Goal: Task Accomplishment & Management: Manage account settings

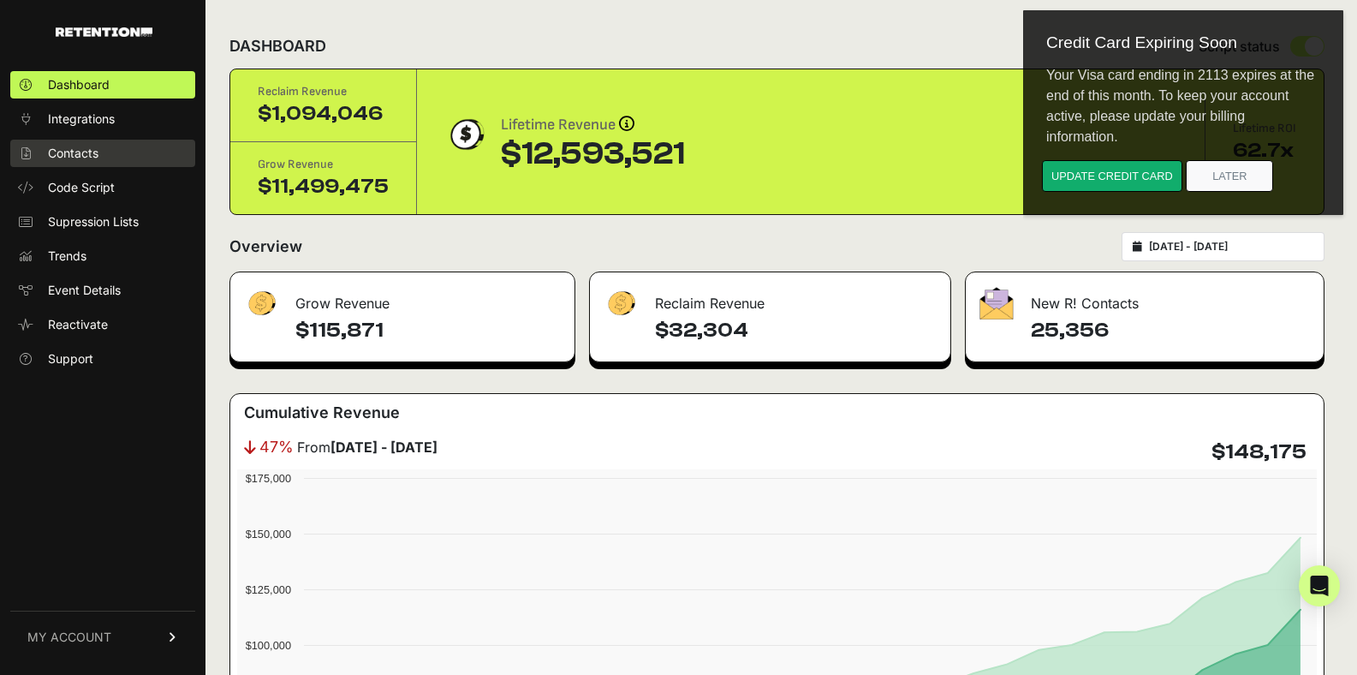
click at [79, 150] on span "Contacts" at bounding box center [73, 153] width 51 height 17
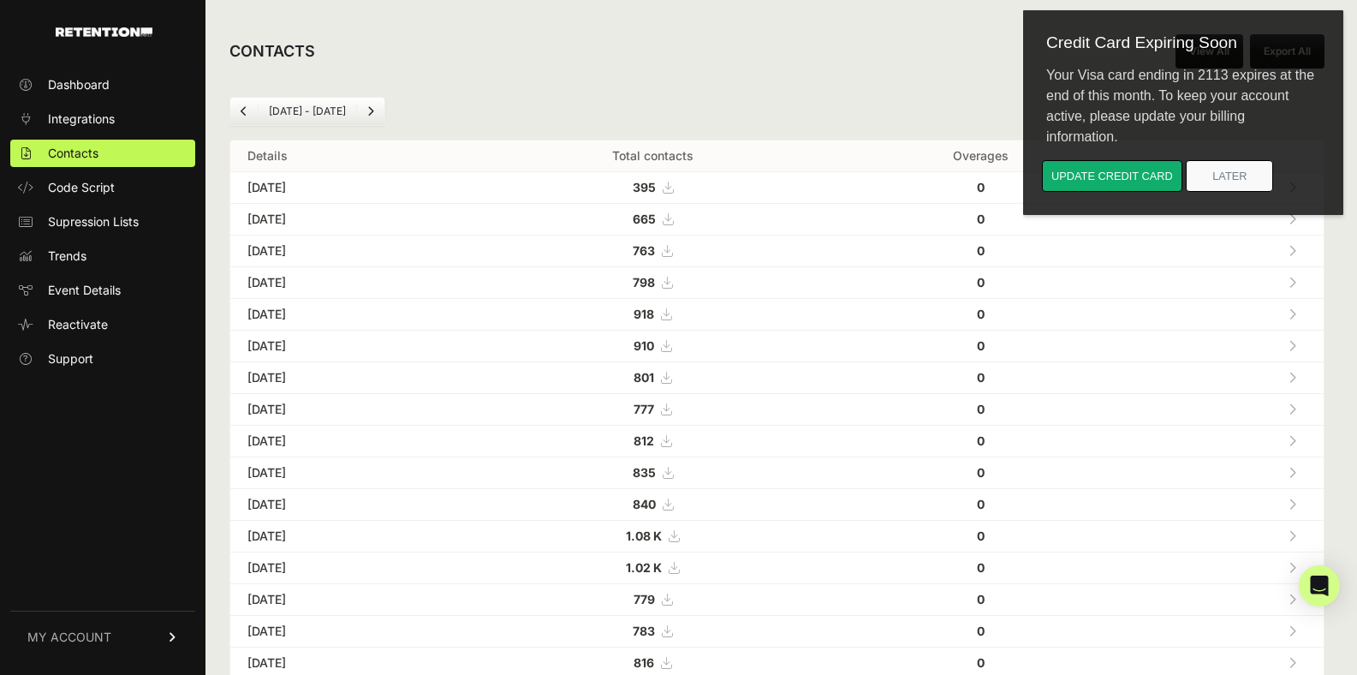
click at [89, 626] on link "MY ACCOUNT" at bounding box center [102, 636] width 185 height 52
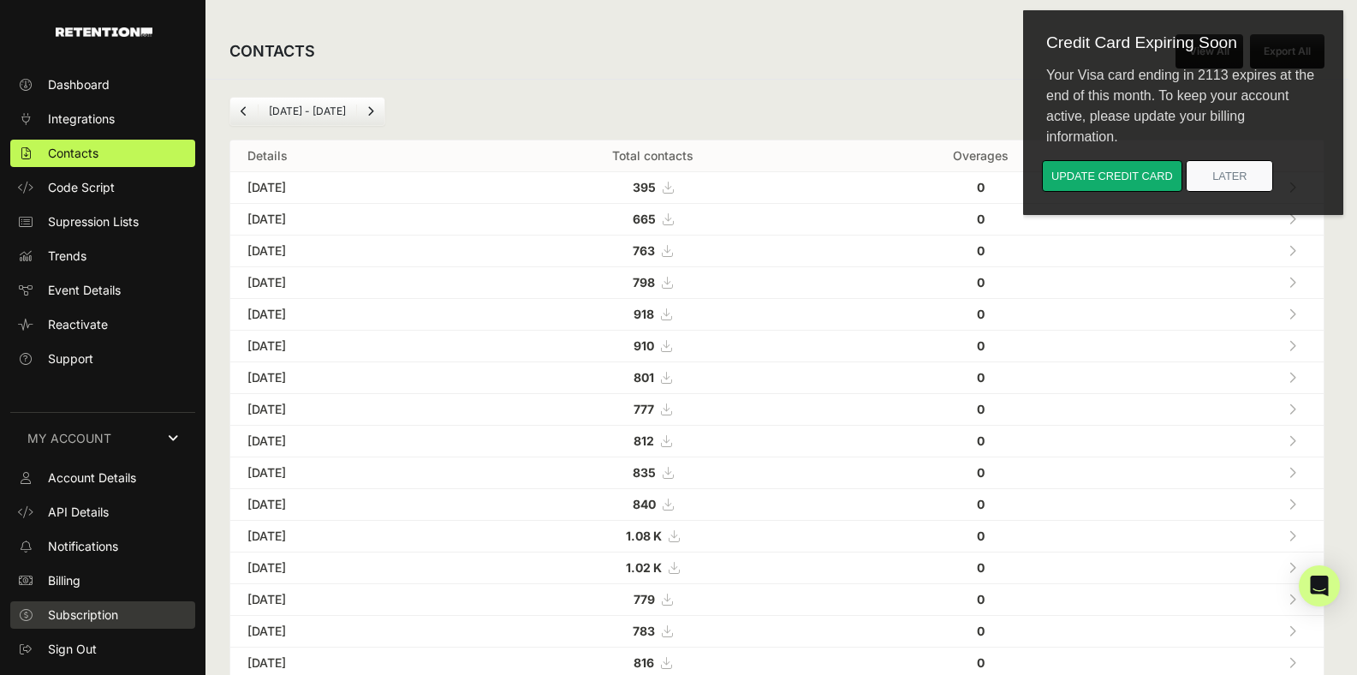
click at [80, 606] on span "Subscription" at bounding box center [83, 614] width 70 height 17
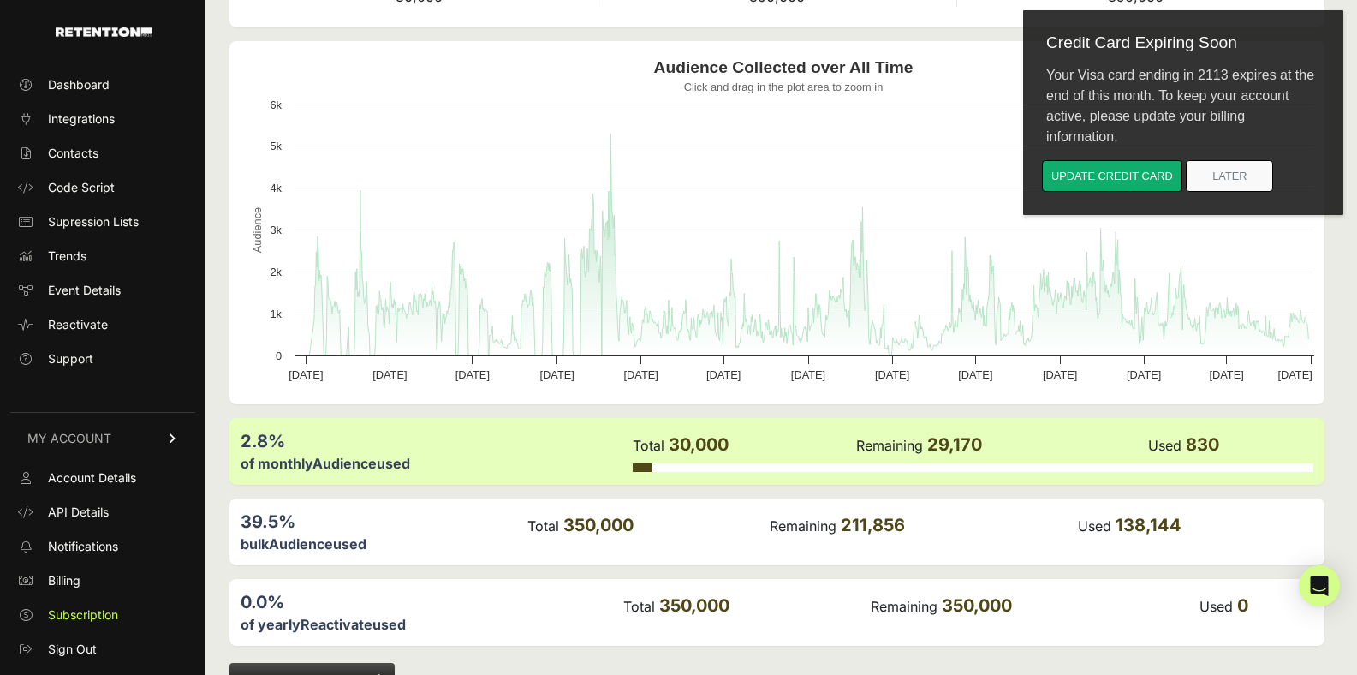
scroll to position [204, 0]
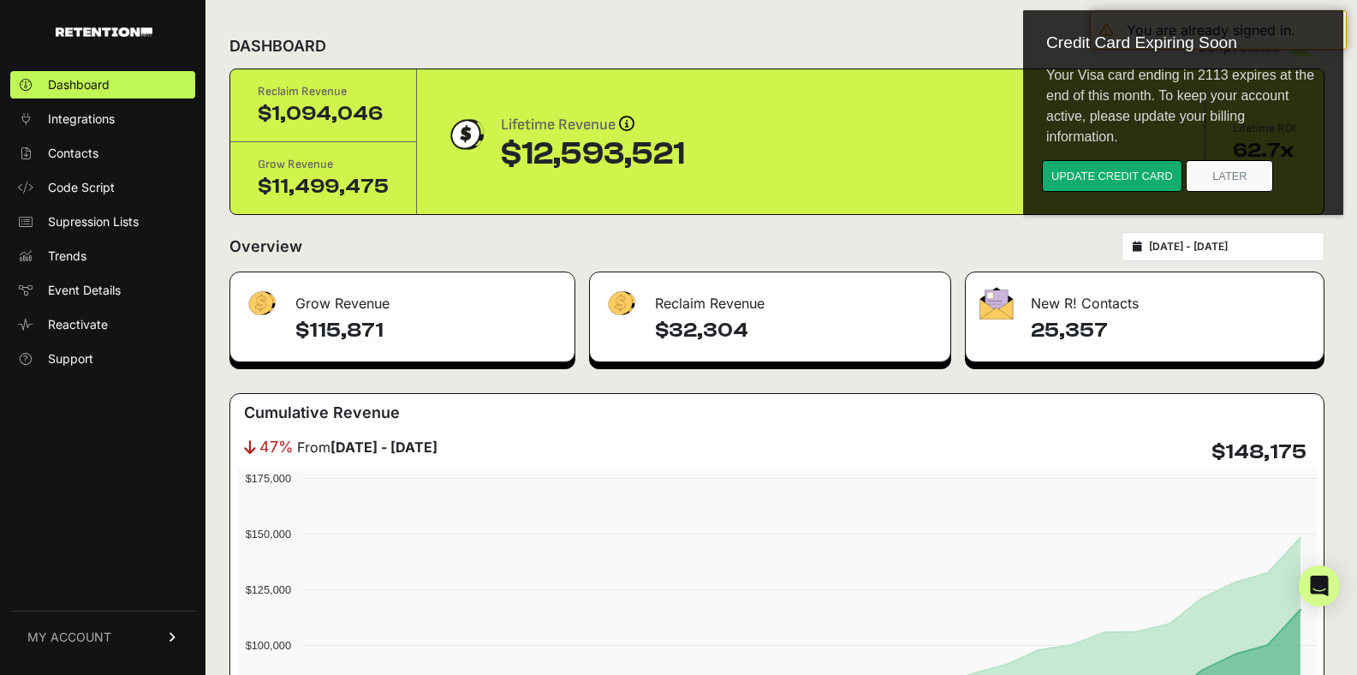
click at [104, 635] on span "MY ACCOUNT" at bounding box center [69, 636] width 84 height 17
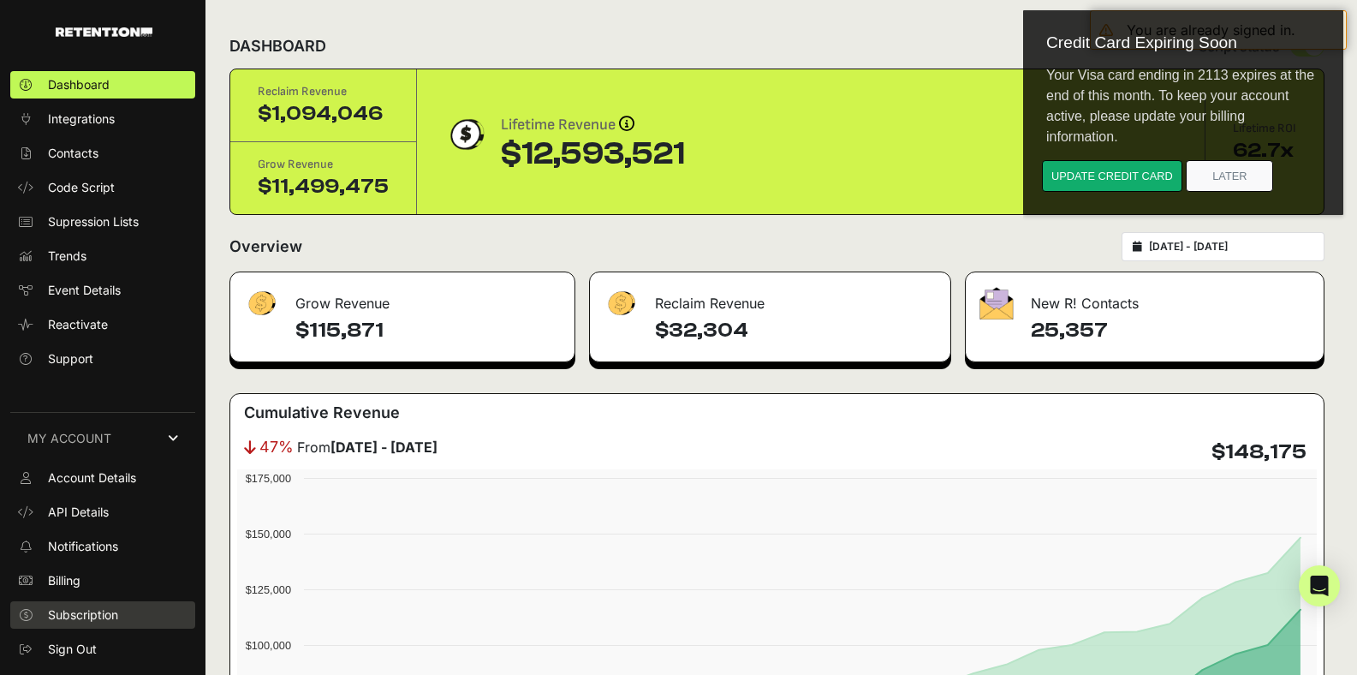
click at [95, 609] on span "Subscription" at bounding box center [83, 614] width 70 height 17
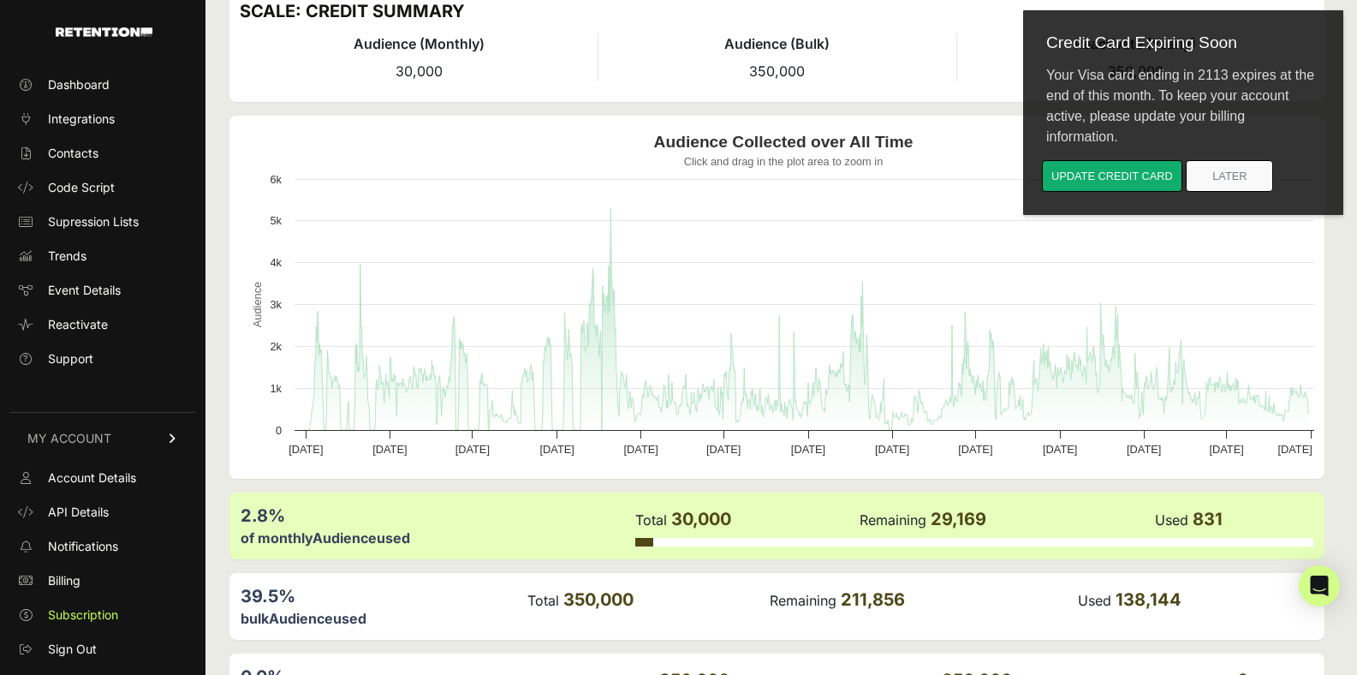
scroll to position [204, 0]
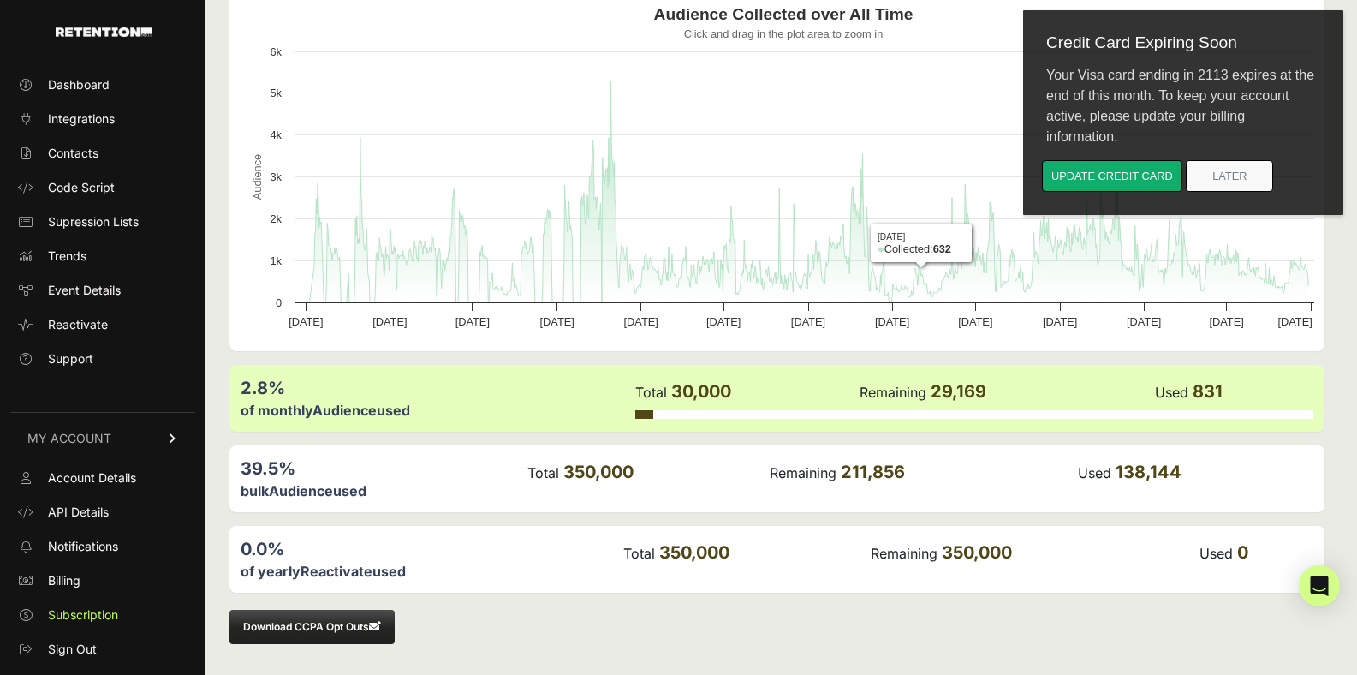
click at [801, 449] on div "39.5% bulk Audience used Total 350,000 Remaining 211,856 Used 138,144" at bounding box center [776, 478] width 1095 height 67
click at [897, 461] on span "211,856" at bounding box center [873, 471] width 64 height 21
click at [973, 369] on div "2.8% of monthly Audience used Total 30,000 Remaining 29,169 Used 831" at bounding box center [776, 398] width 1095 height 67
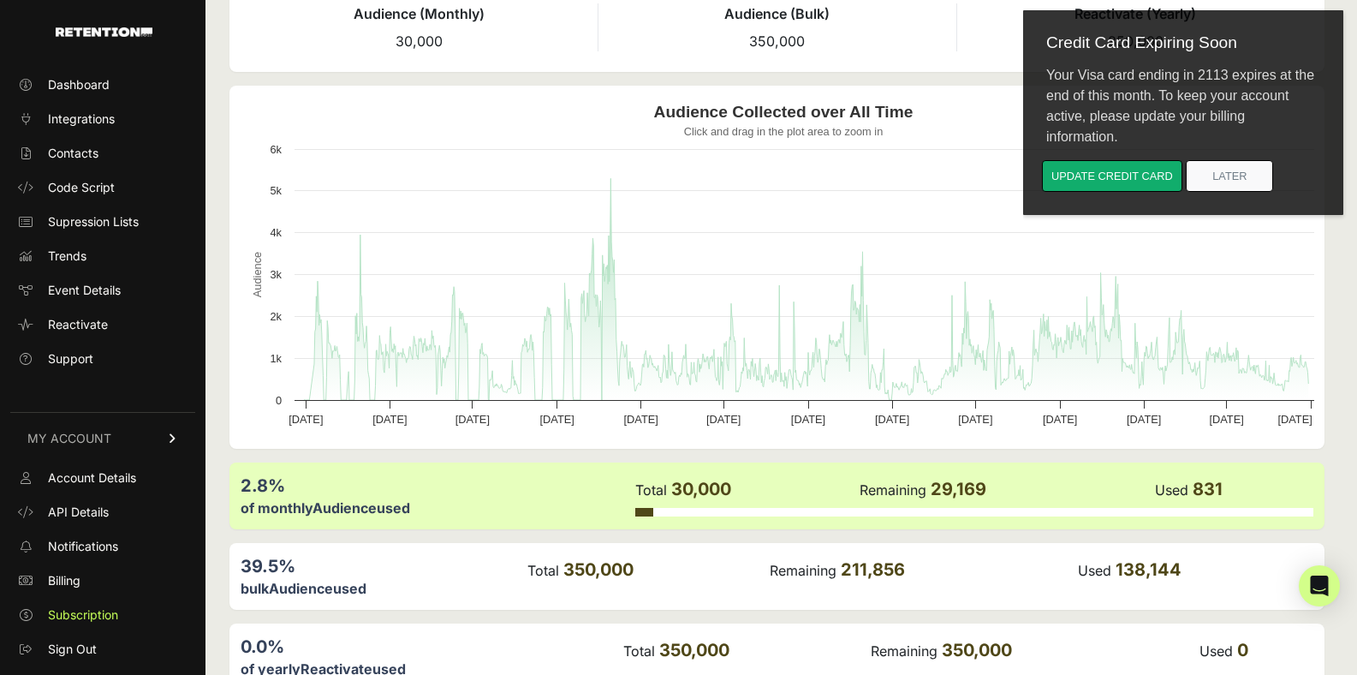
scroll to position [0, 0]
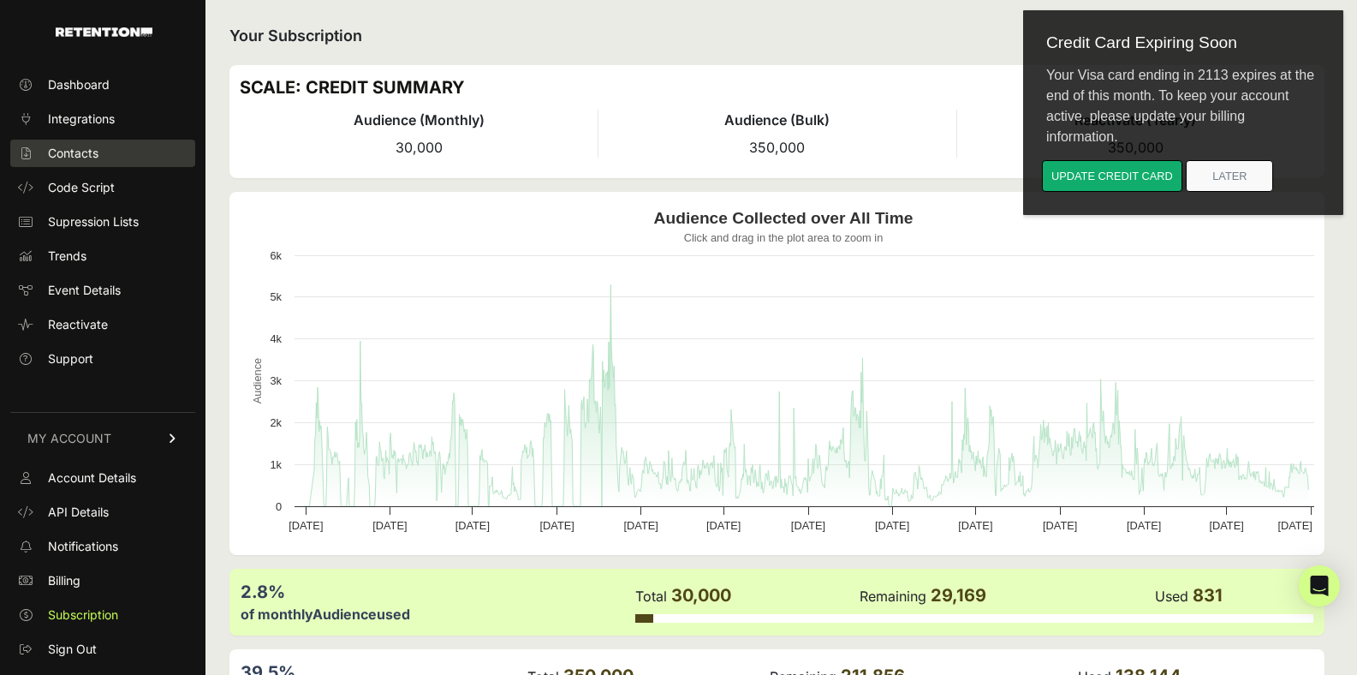
click at [100, 161] on link "Contacts" at bounding box center [102, 153] width 185 height 27
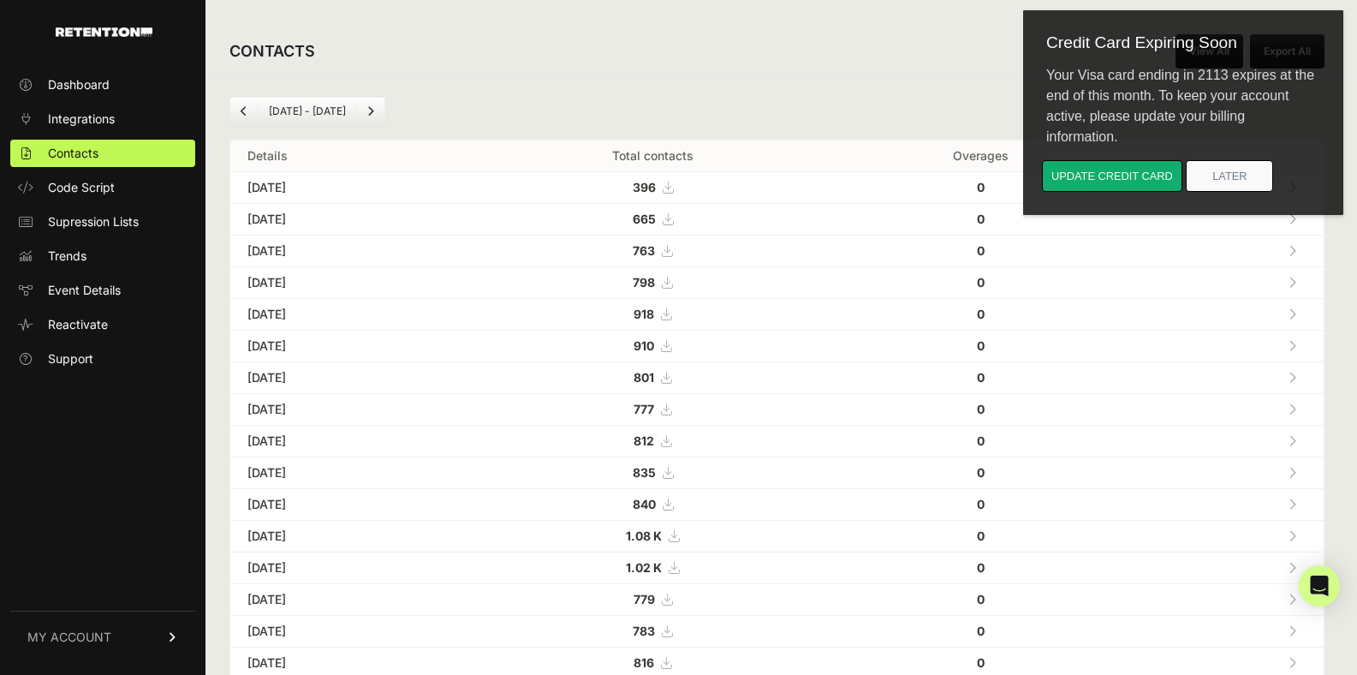
click at [373, 107] on link "Next" at bounding box center [370, 111] width 27 height 27
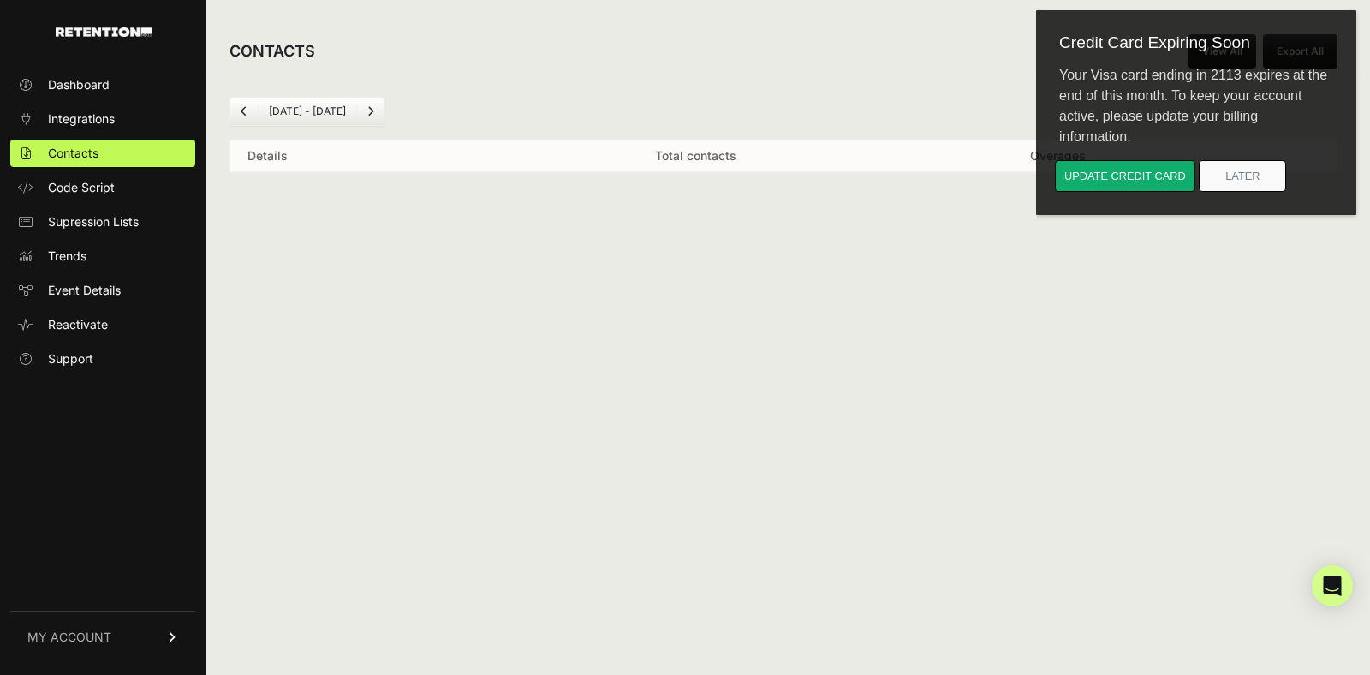
click at [92, 621] on link "MY ACCOUNT" at bounding box center [102, 636] width 185 height 52
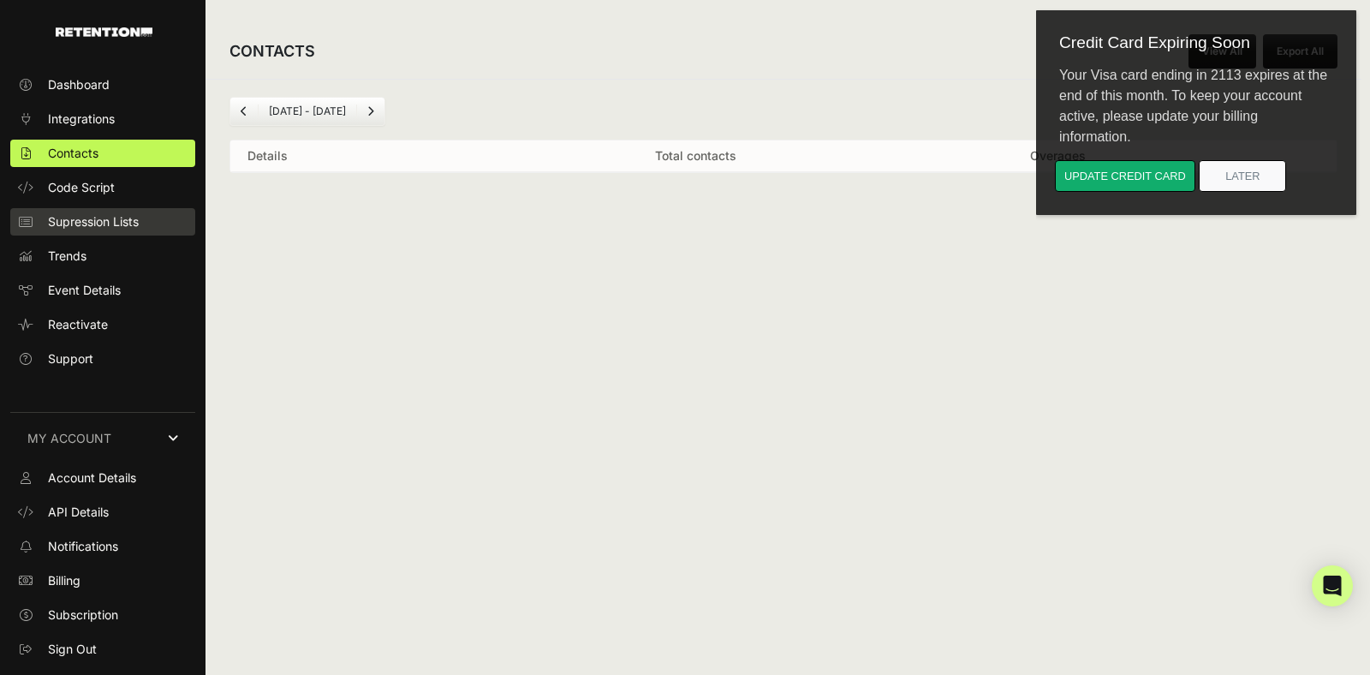
click at [91, 223] on span "Supression Lists" at bounding box center [93, 221] width 91 height 17
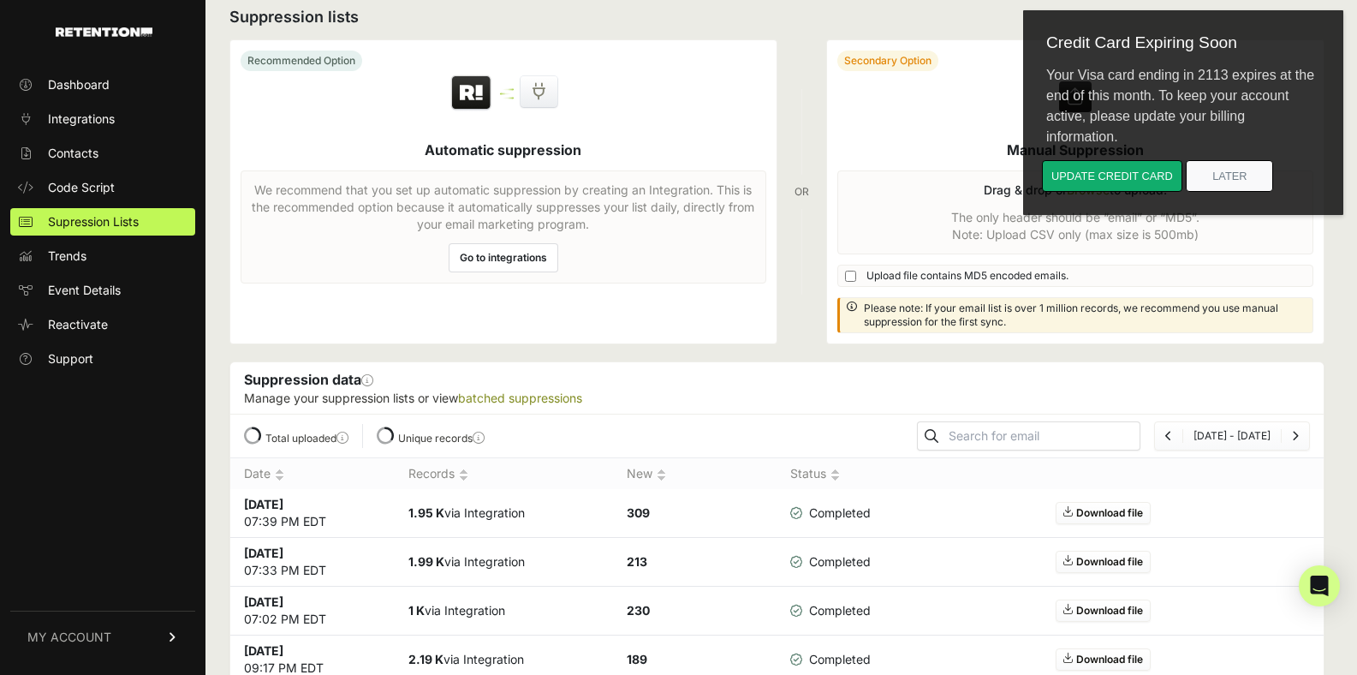
scroll to position [21, 0]
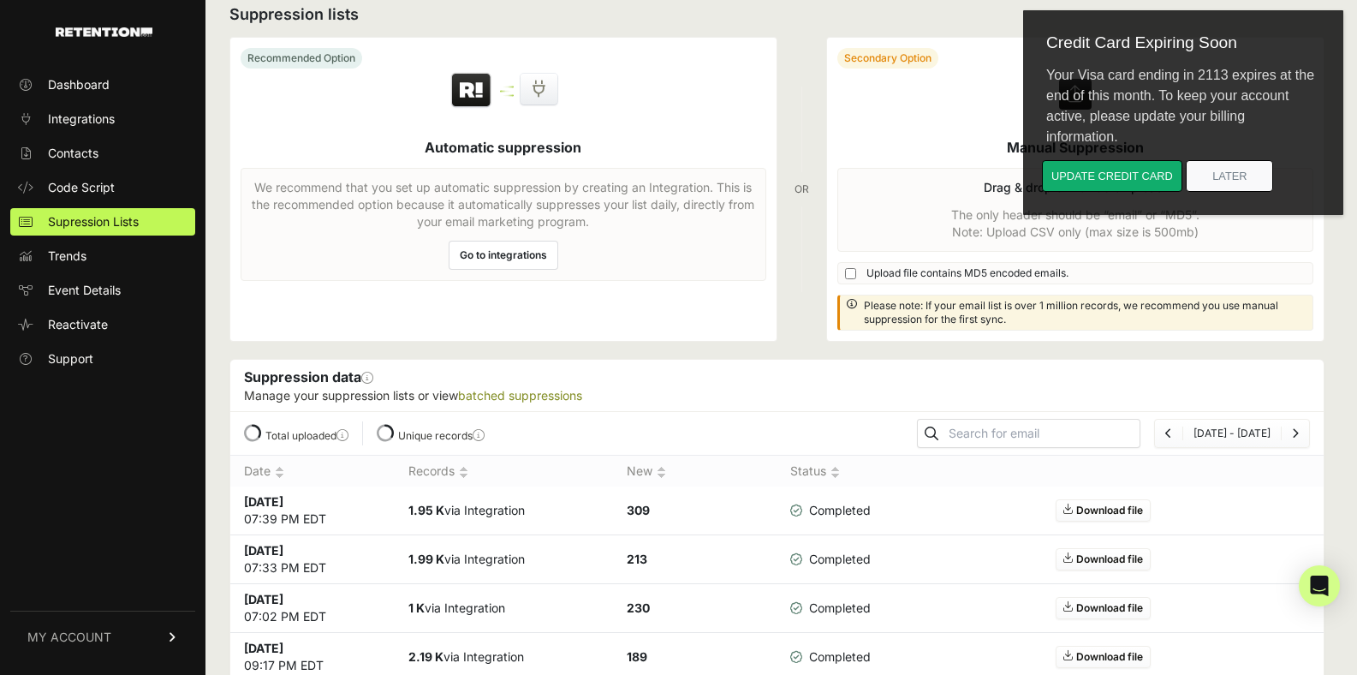
click at [102, 636] on span "MY ACCOUNT" at bounding box center [69, 636] width 84 height 17
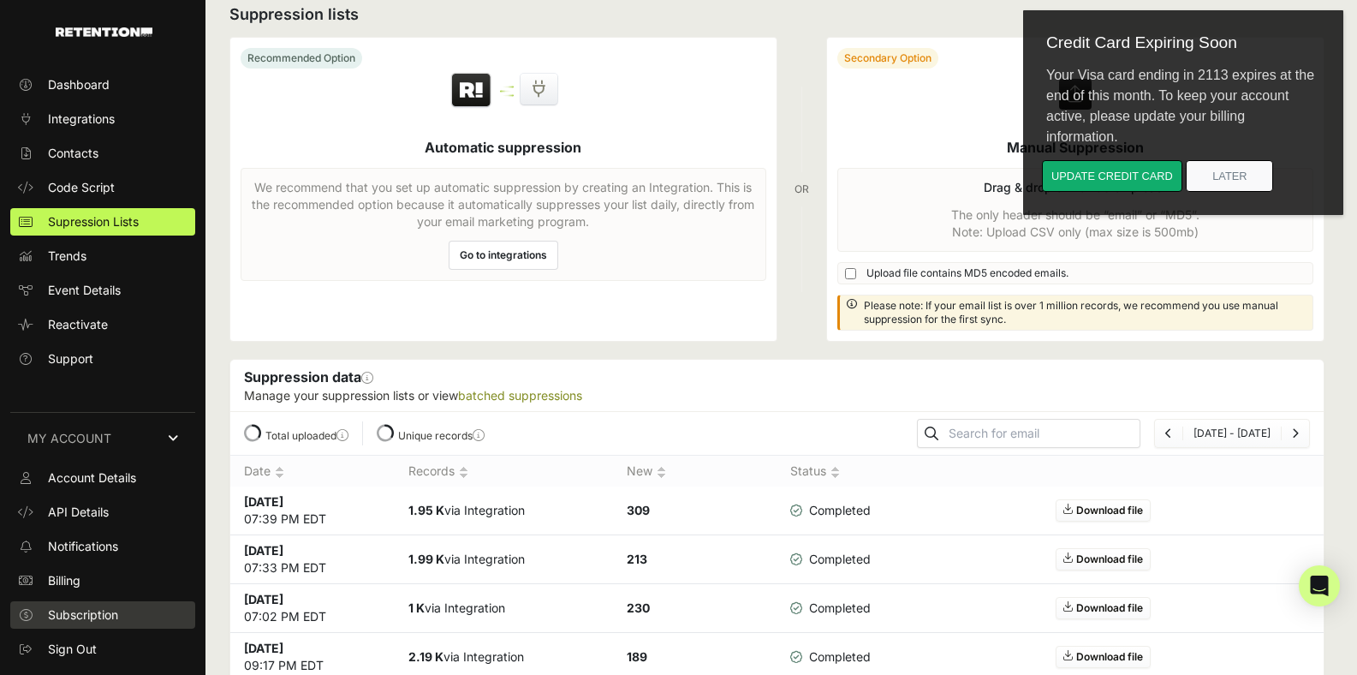
click at [78, 616] on span "Subscription" at bounding box center [83, 614] width 70 height 17
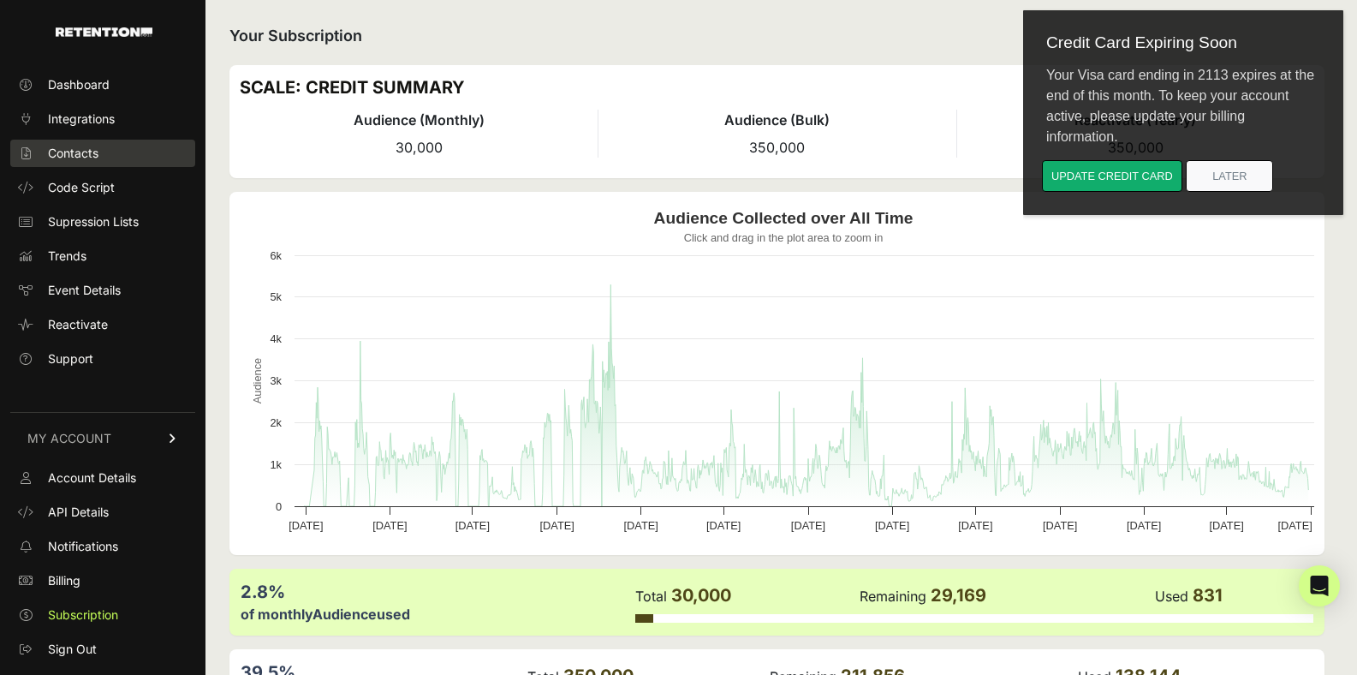
click at [81, 145] on span "Contacts" at bounding box center [73, 153] width 51 height 17
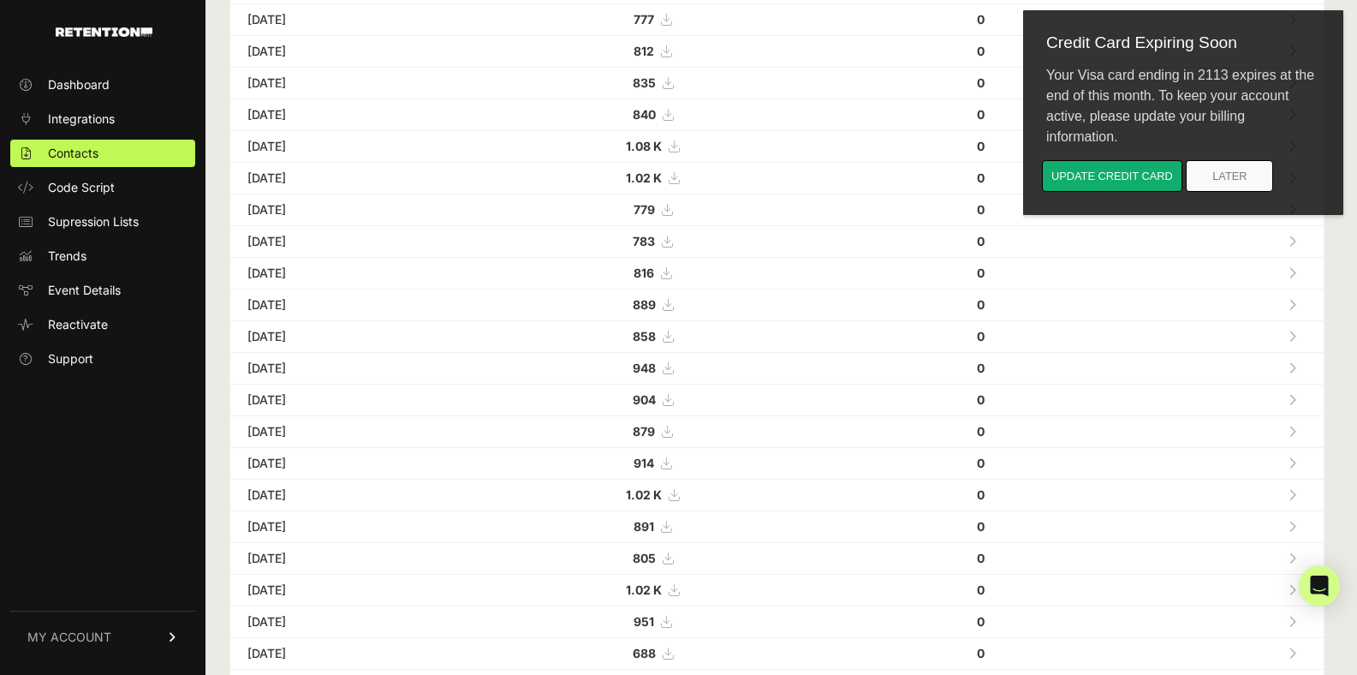
scroll to position [553, 0]
